Goal: Task Accomplishment & Management: Manage account settings

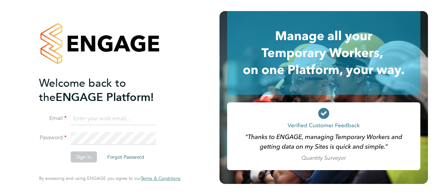
type input "connor.pattenden@vistry.co.uk"
click at [87, 160] on button "Sign In" at bounding box center [84, 156] width 26 height 11
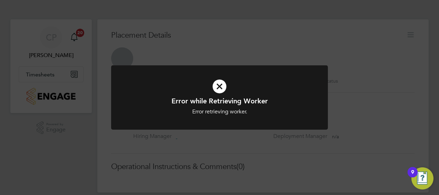
click at [220, 85] on icon at bounding box center [220, 86] width 180 height 27
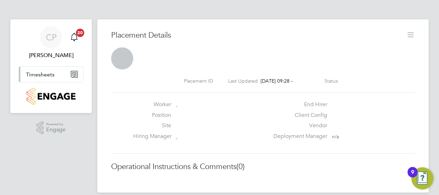
click at [57, 75] on button "Timesheets" at bounding box center [51, 74] width 64 height 15
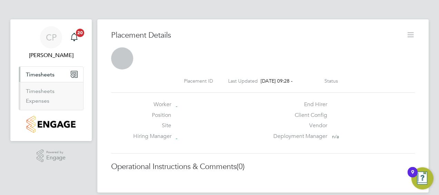
scroll to position [8, 0]
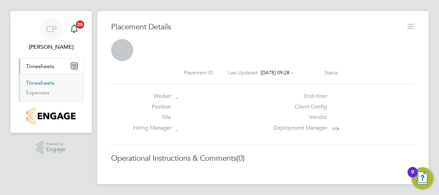
click at [45, 82] on link "Timesheets" at bounding box center [40, 82] width 29 height 7
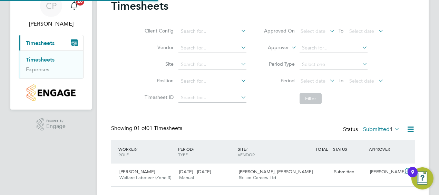
scroll to position [48, 0]
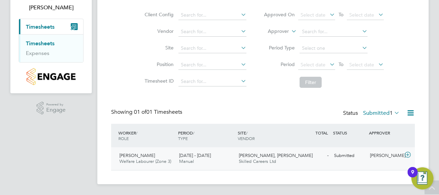
click at [242, 162] on span "Skilled Careers Ltd" at bounding box center [257, 161] width 37 height 6
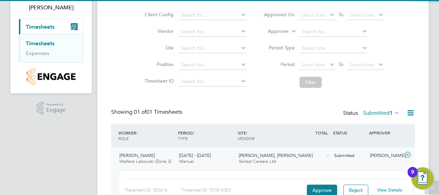
scroll to position [91, 0]
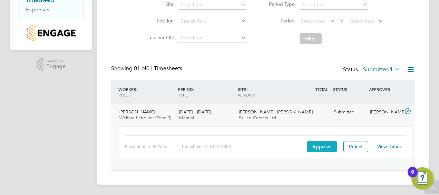
click at [319, 147] on button "Approve" at bounding box center [322, 146] width 30 height 11
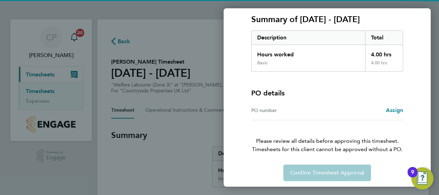
scroll to position [96, 0]
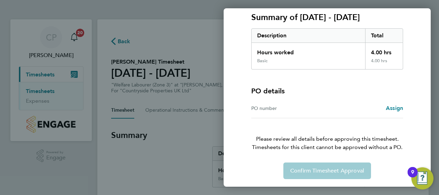
drag, startPoint x: 334, startPoint y: 171, endPoint x: 334, endPoint y: 163, distance: 8.3
click at [334, 171] on div "Confirm Timesheet Approval" at bounding box center [327, 170] width 169 height 17
